Goal: Task Accomplishment & Management: Manage account settings

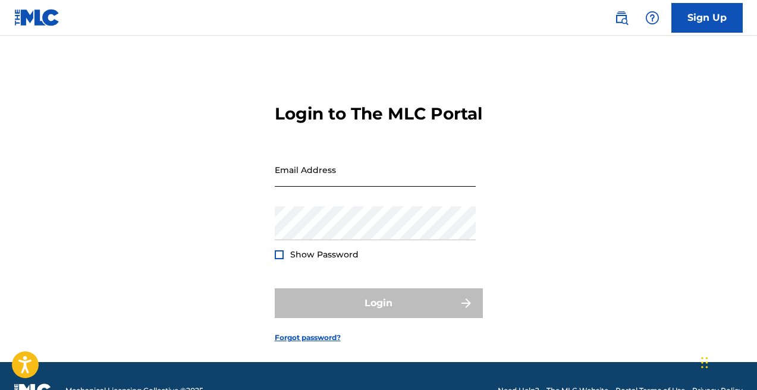
click at [358, 187] on input "Email Address" at bounding box center [375, 170] width 201 height 34
type input "[EMAIL_ADDRESS][DOMAIN_NAME]"
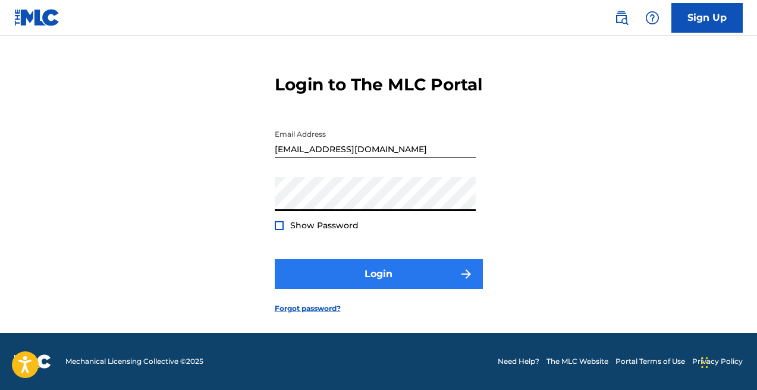
scroll to position [50, 0]
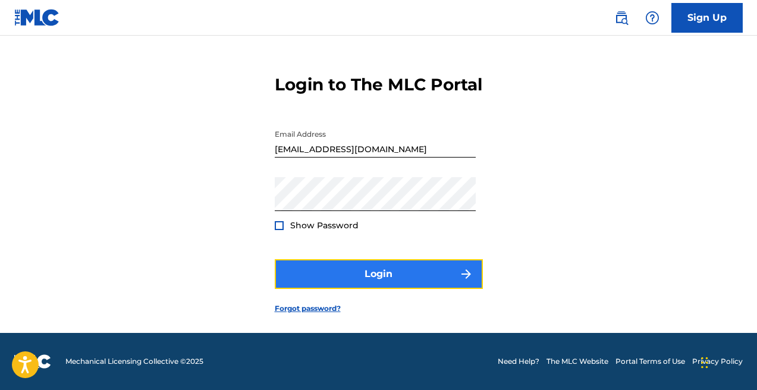
click at [375, 278] on button "Login" at bounding box center [379, 274] width 208 height 30
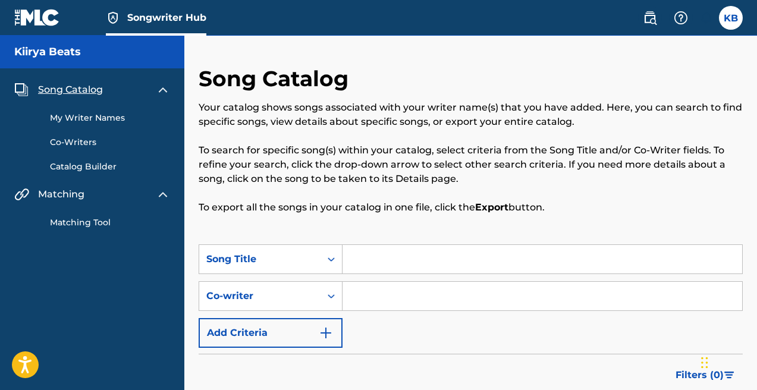
click at [92, 216] on link "Matching Tool" at bounding box center [110, 222] width 120 height 12
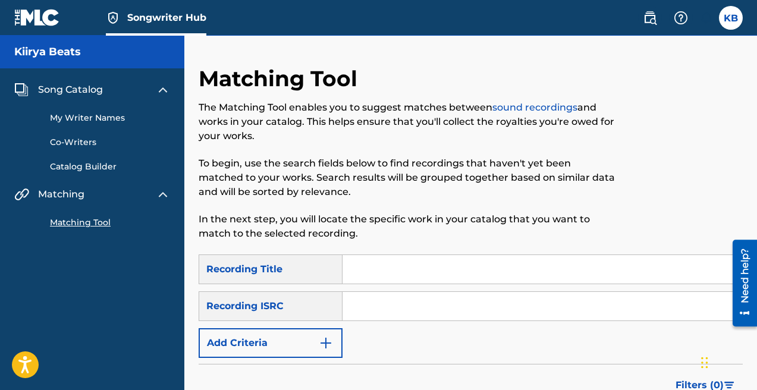
click at [77, 116] on link "My Writer Names" at bounding box center [110, 118] width 120 height 12
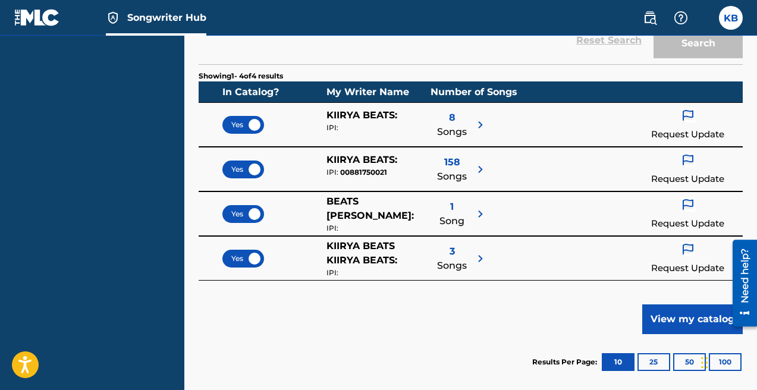
scroll to position [236, 0]
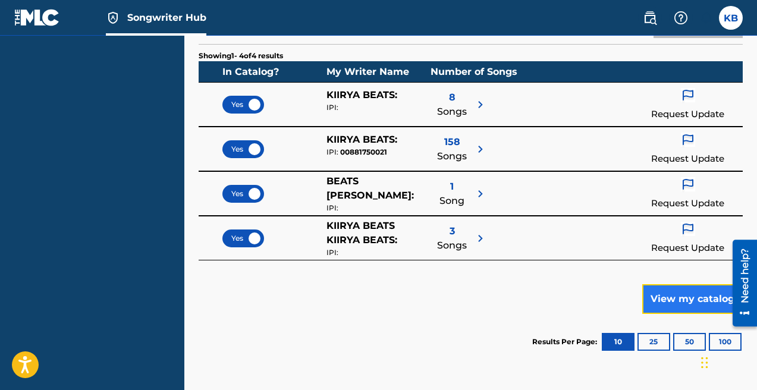
click at [672, 289] on button "View my catalog" at bounding box center [692, 299] width 100 height 30
